Goal: Task Accomplishment & Management: Manage account settings

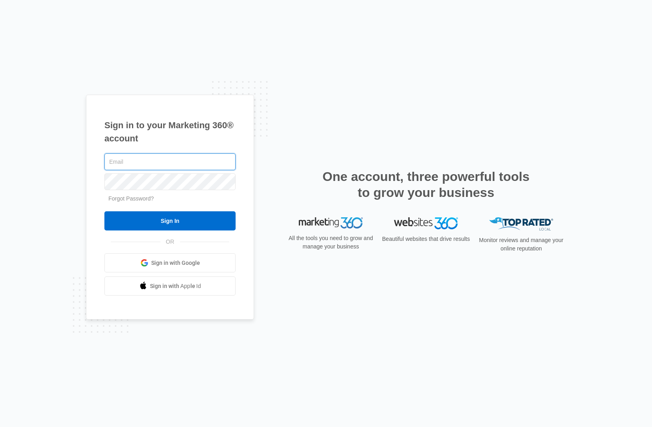
type input "dariapannesi@hotmail.com"
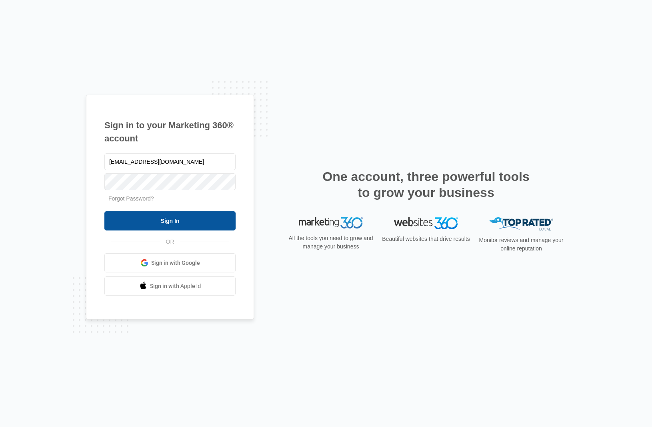
click at [166, 219] on input "Sign In" at bounding box center [169, 220] width 131 height 19
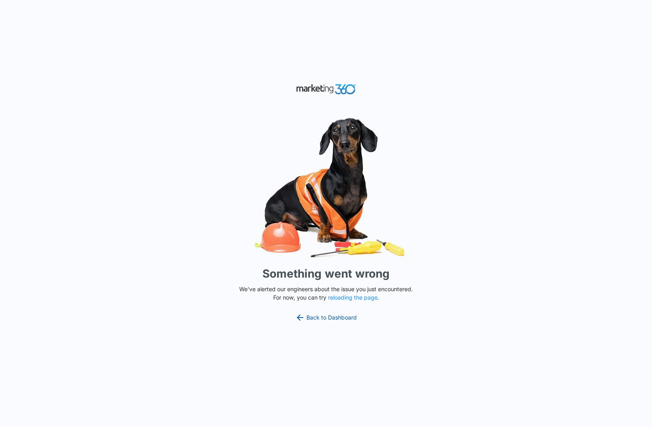
click at [319, 317] on link "Back to Dashboard" at bounding box center [326, 318] width 62 height 10
click at [347, 296] on button "reloading the page" at bounding box center [353, 298] width 50 height 6
click at [325, 321] on link "Back to Dashboard" at bounding box center [326, 318] width 62 height 10
